Goal: Task Accomplishment & Management: Use online tool/utility

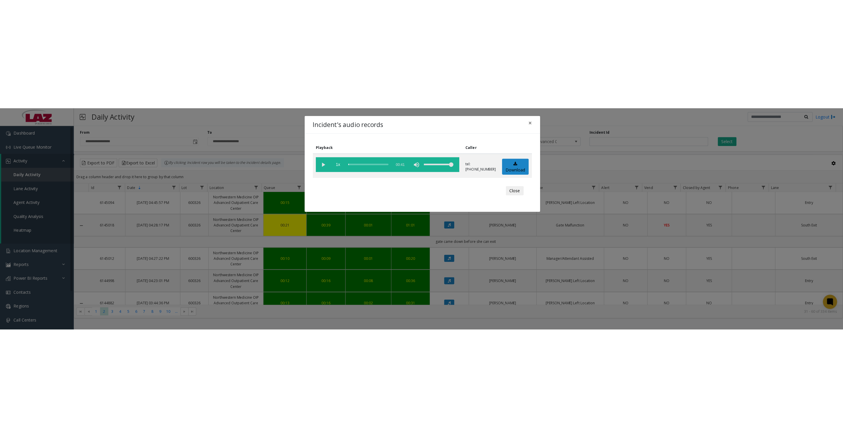
scroll to position [658, 0]
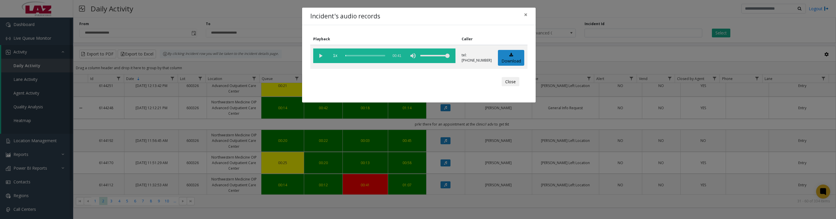
click at [506, 87] on button "Close" at bounding box center [511, 81] width 18 height 9
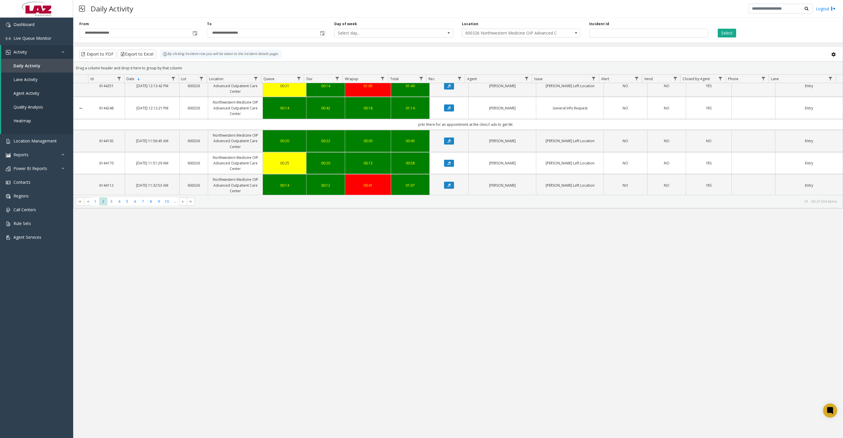
click at [548, 36] on span "600326 Northwestern Medicine OIP Advanced Outpatient Care Center" at bounding box center [509, 33] width 95 height 8
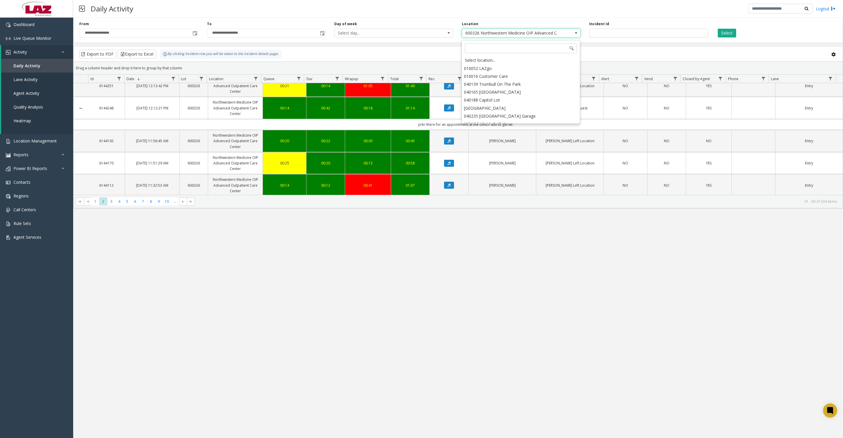
scroll to position [6573, 0]
click at [545, 63] on div "Select location..." at bounding box center [520, 60] width 117 height 8
click at [717, 30] on button "Select" at bounding box center [726, 33] width 18 height 9
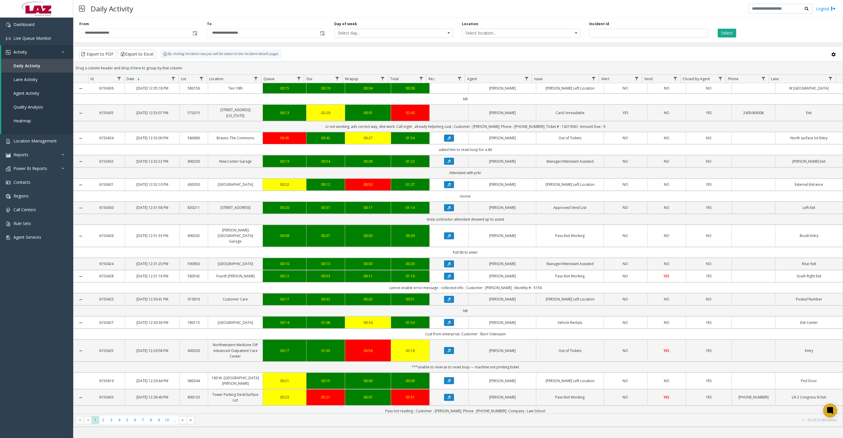
click at [525, 80] on span "Data table" at bounding box center [526, 78] width 5 height 5
click at [535, 103] on input "Agent Filter" at bounding box center [552, 107] width 50 height 10
type input "***"
click button "Filter" at bounding box center [564, 161] width 24 height 13
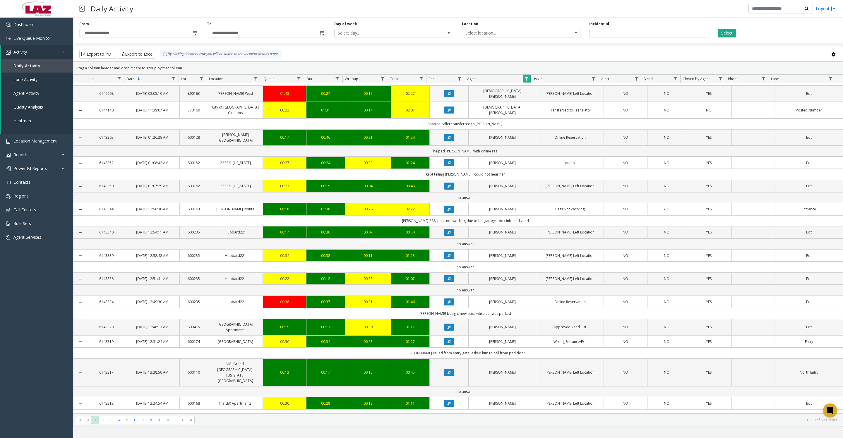
scroll to position [455, 0]
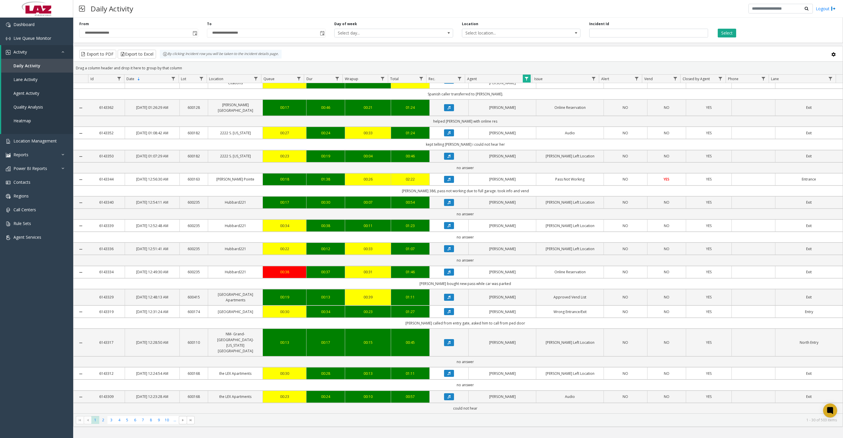
click at [102, 219] on span "2" at bounding box center [103, 420] width 8 height 8
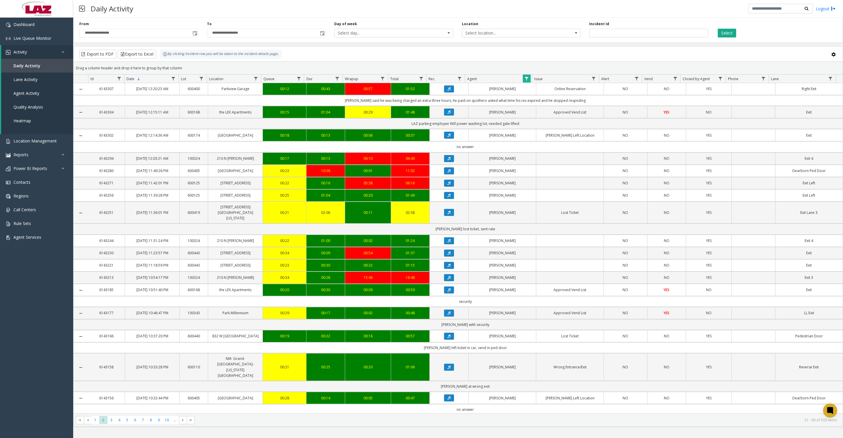
scroll to position [365, 0]
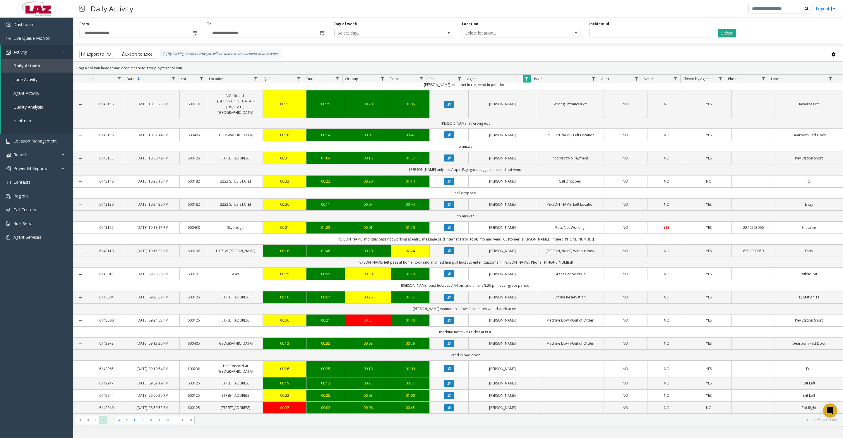
click at [111, 219] on span "3" at bounding box center [111, 420] width 8 height 8
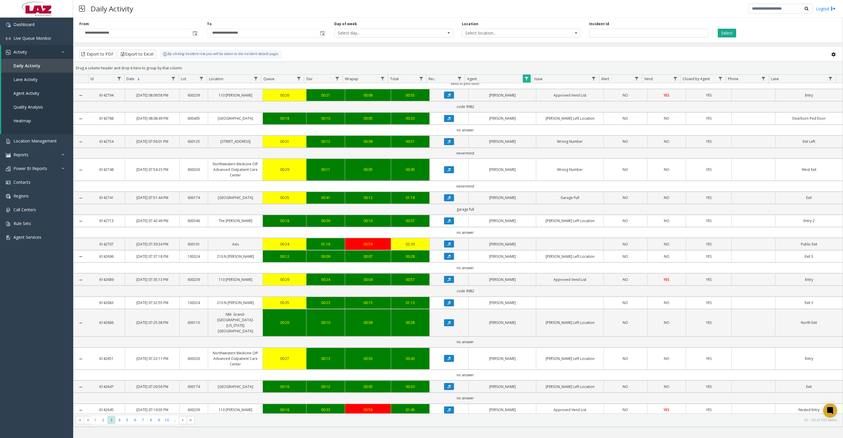
scroll to position [366, 0]
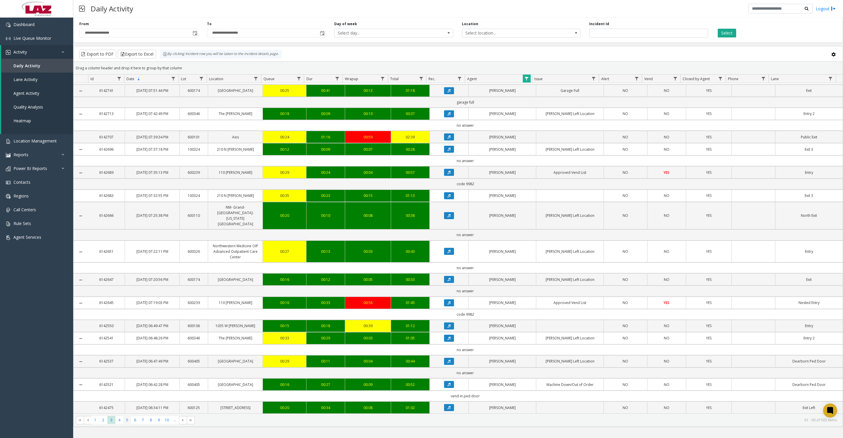
click at [126, 219] on span "5" at bounding box center [127, 420] width 8 height 8
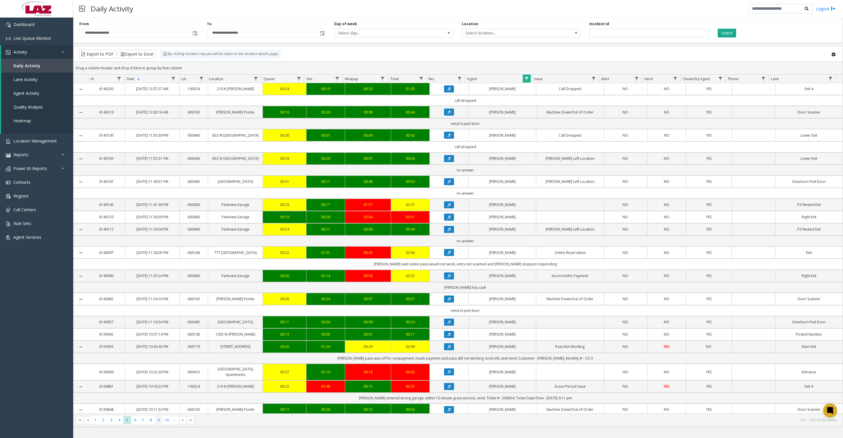
click at [159, 219] on span "9" at bounding box center [159, 420] width 8 height 8
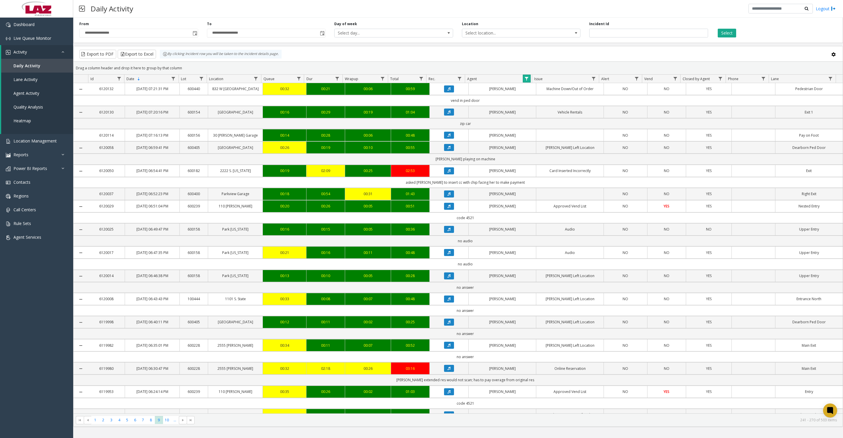
click at [523, 83] on link "Data table" at bounding box center [527, 79] width 8 height 8
click at [548, 108] on input "***" at bounding box center [552, 107] width 50 height 10
type input "*********"
click button "Filter" at bounding box center [564, 161] width 24 height 13
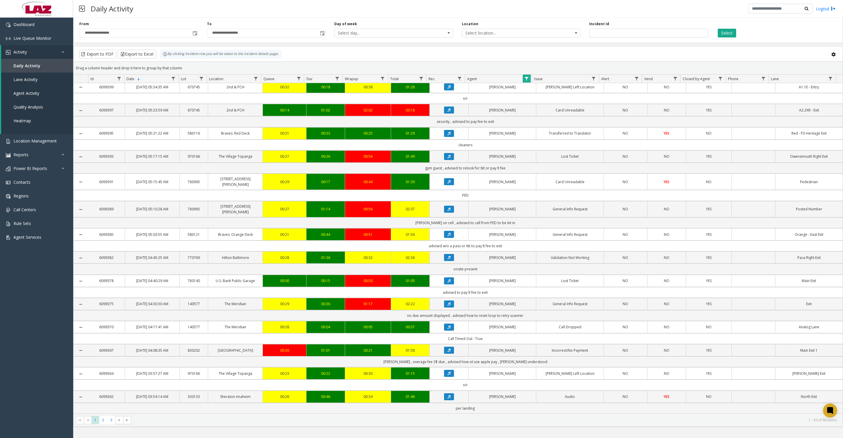
scroll to position [499, 0]
click at [108, 219] on span "3" at bounding box center [111, 420] width 8 height 8
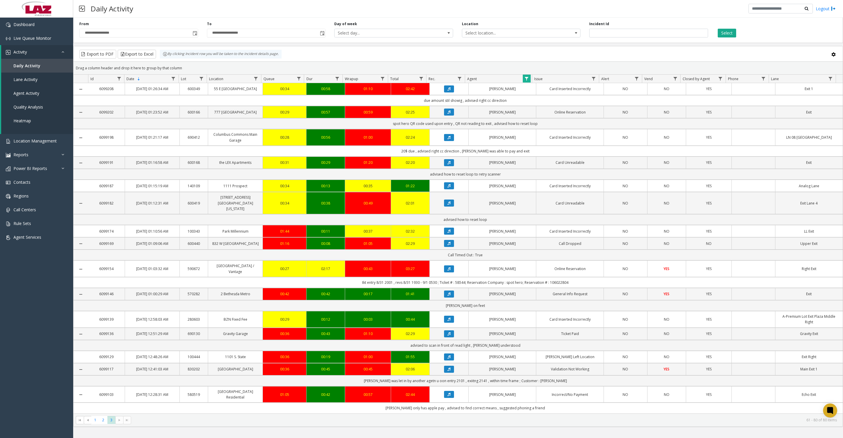
click at [522, 82] on th "Agent" at bounding box center [498, 79] width 67 height 8
click at [526, 81] on span "Data table" at bounding box center [526, 78] width 5 height 5
click at [540, 162] on button "Clear" at bounding box center [539, 161] width 24 height 13
